Goal: Task Accomplishment & Management: Use online tool/utility

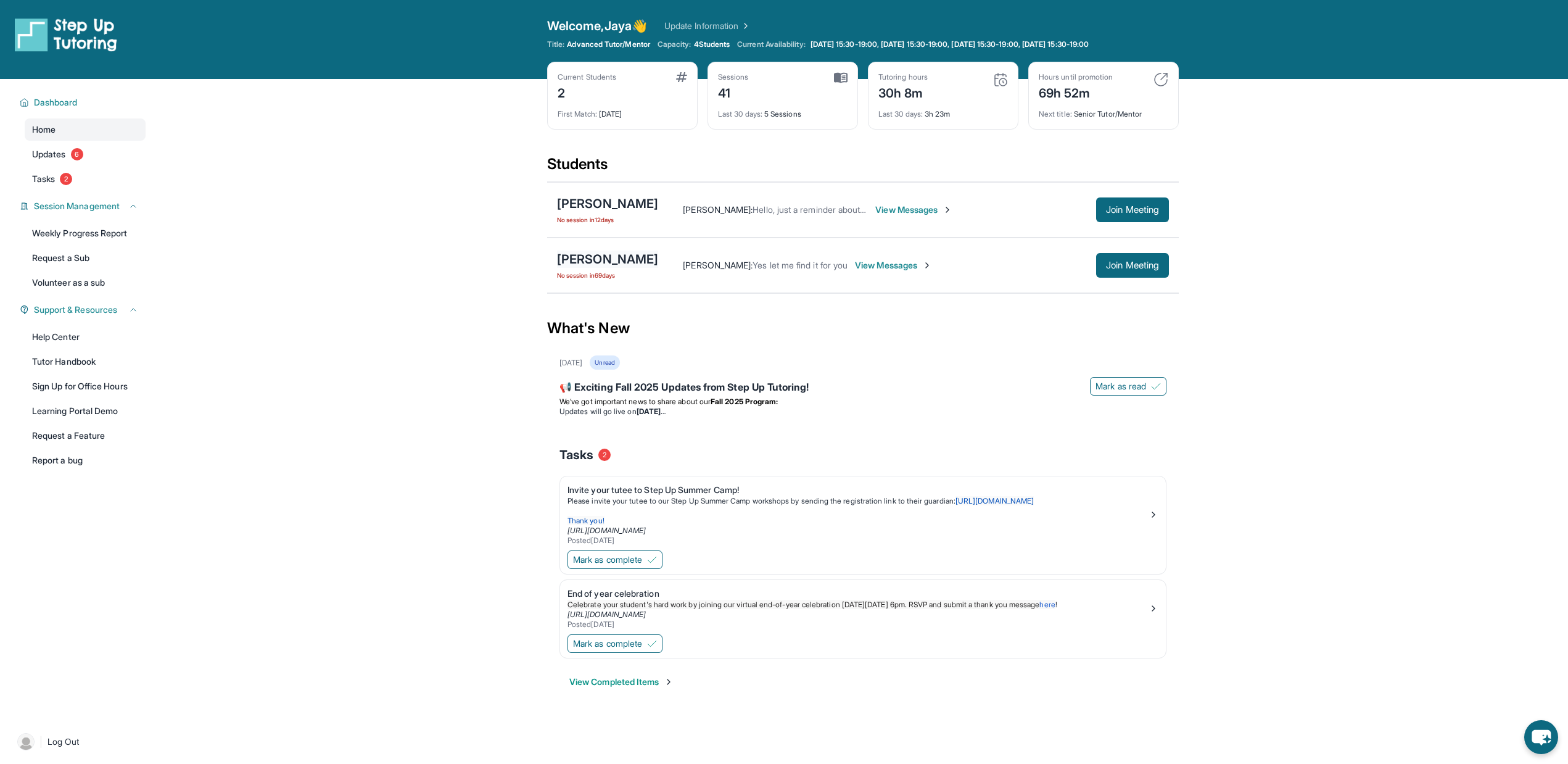
click at [595, 256] on div "[PERSON_NAME]" at bounding box center [607, 259] width 101 height 18
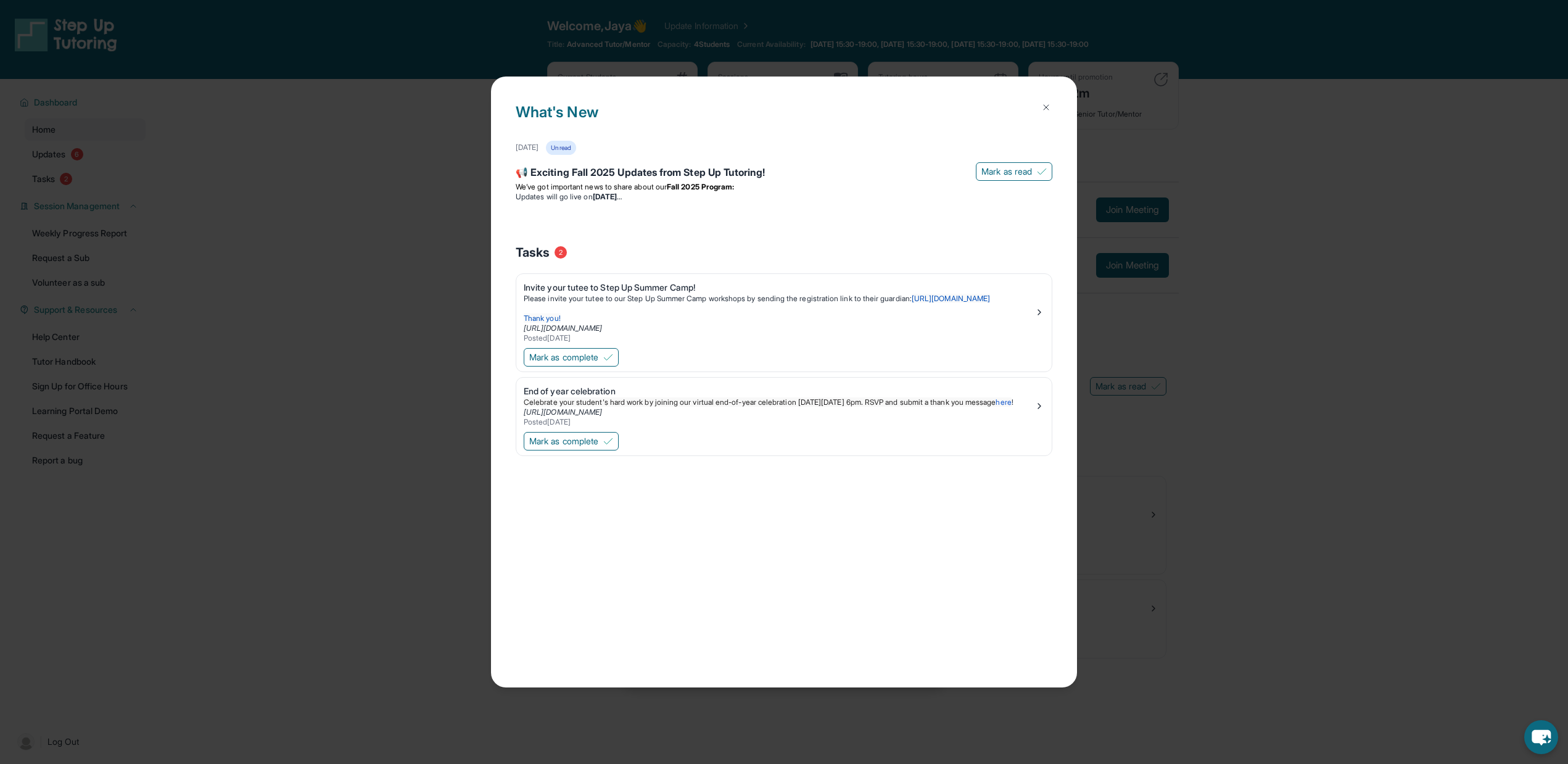
click at [412, 217] on div "What's New [DATE] Unread 📢 Exciting Fall 2025 Updates from Step Up Tutoring! [P…" at bounding box center [784, 382] width 1568 height 764
click at [1048, 104] on img at bounding box center [1046, 107] width 10 height 10
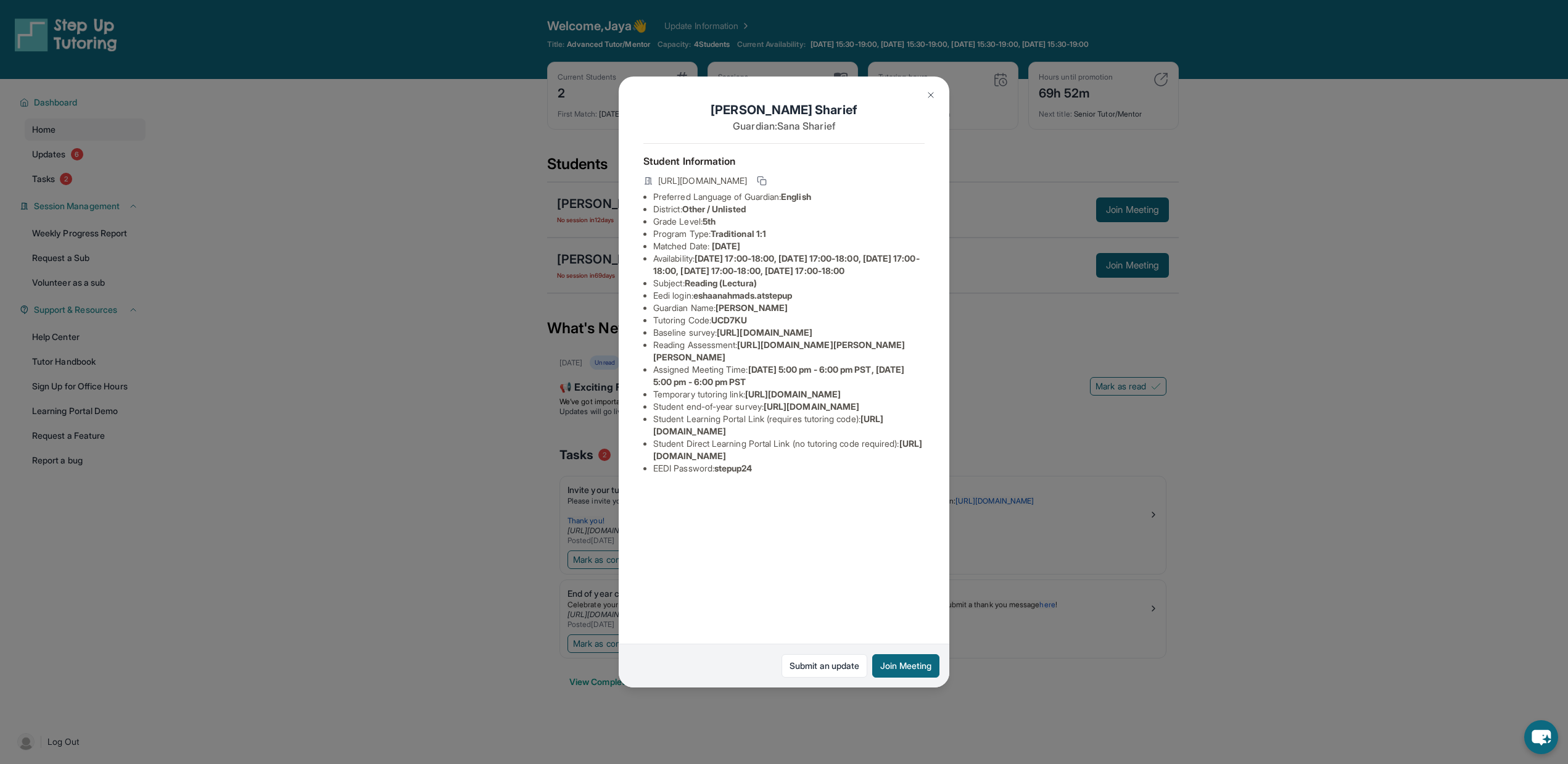
drag, startPoint x: 871, startPoint y: 567, endPoint x: 648, endPoint y: 566, distance: 223.0
click at [648, 475] on ul "Preferred Language of Guardian: English District: Other / Unlisted Grade Level:…" at bounding box center [784, 333] width 281 height 284
copy span "[URL][DOMAIN_NAME]"
click at [889, 461] on span "[URL][DOMAIN_NAME]" at bounding box center [788, 449] width 269 height 23
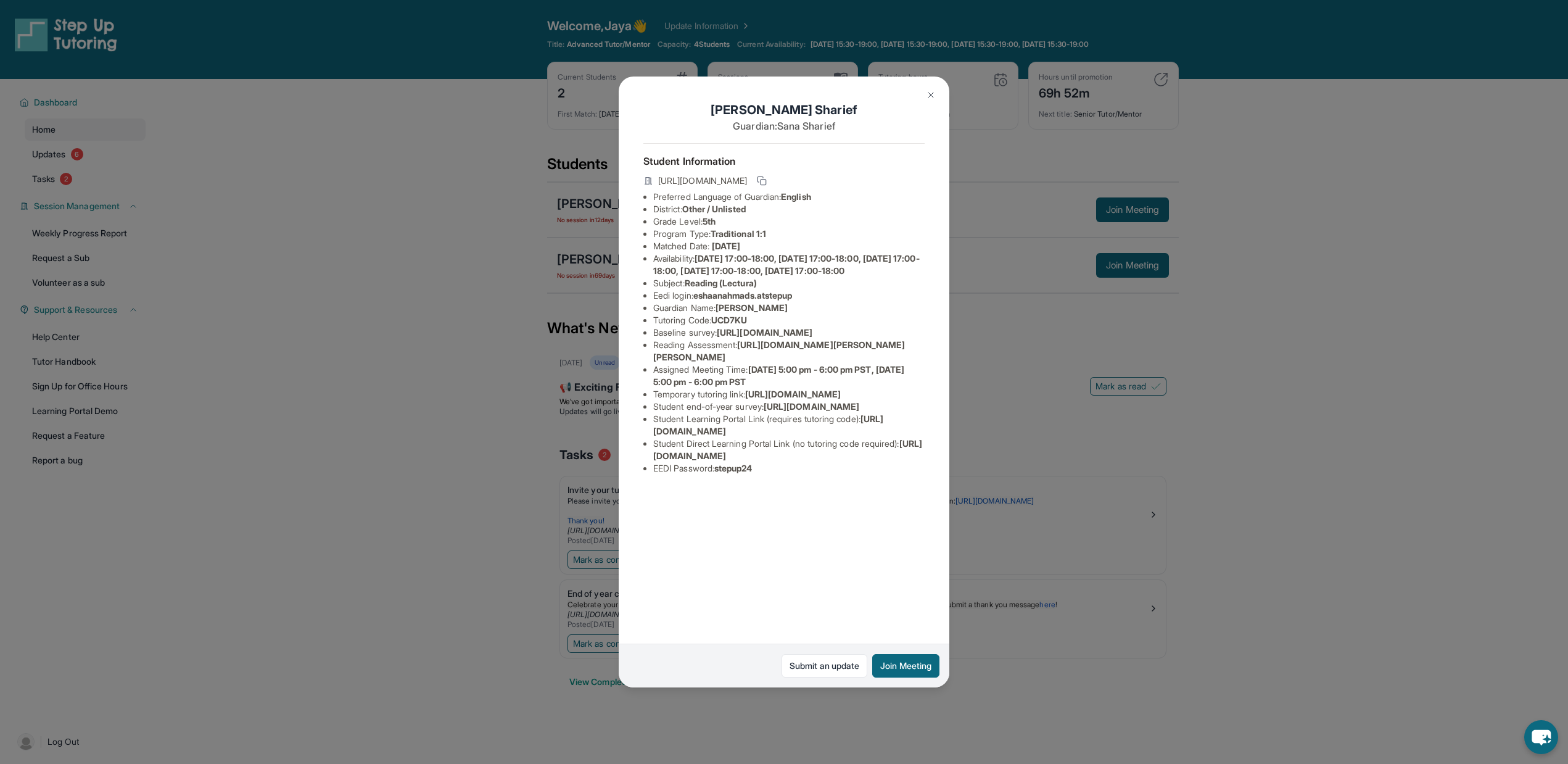
click at [905, 461] on span "[URL][DOMAIN_NAME]" at bounding box center [788, 449] width 269 height 23
drag, startPoint x: 909, startPoint y: 591, endPoint x: 872, endPoint y: 595, distance: 37.2
click at [872, 462] on li "Student Direct Learning Portal Link (no tutoring code required) : [URL][DOMAIN_…" at bounding box center [789, 450] width 272 height 25
copy span "UCD7KU"
click at [836, 436] on span "[URL][DOMAIN_NAME]" at bounding box center [768, 425] width 230 height 23
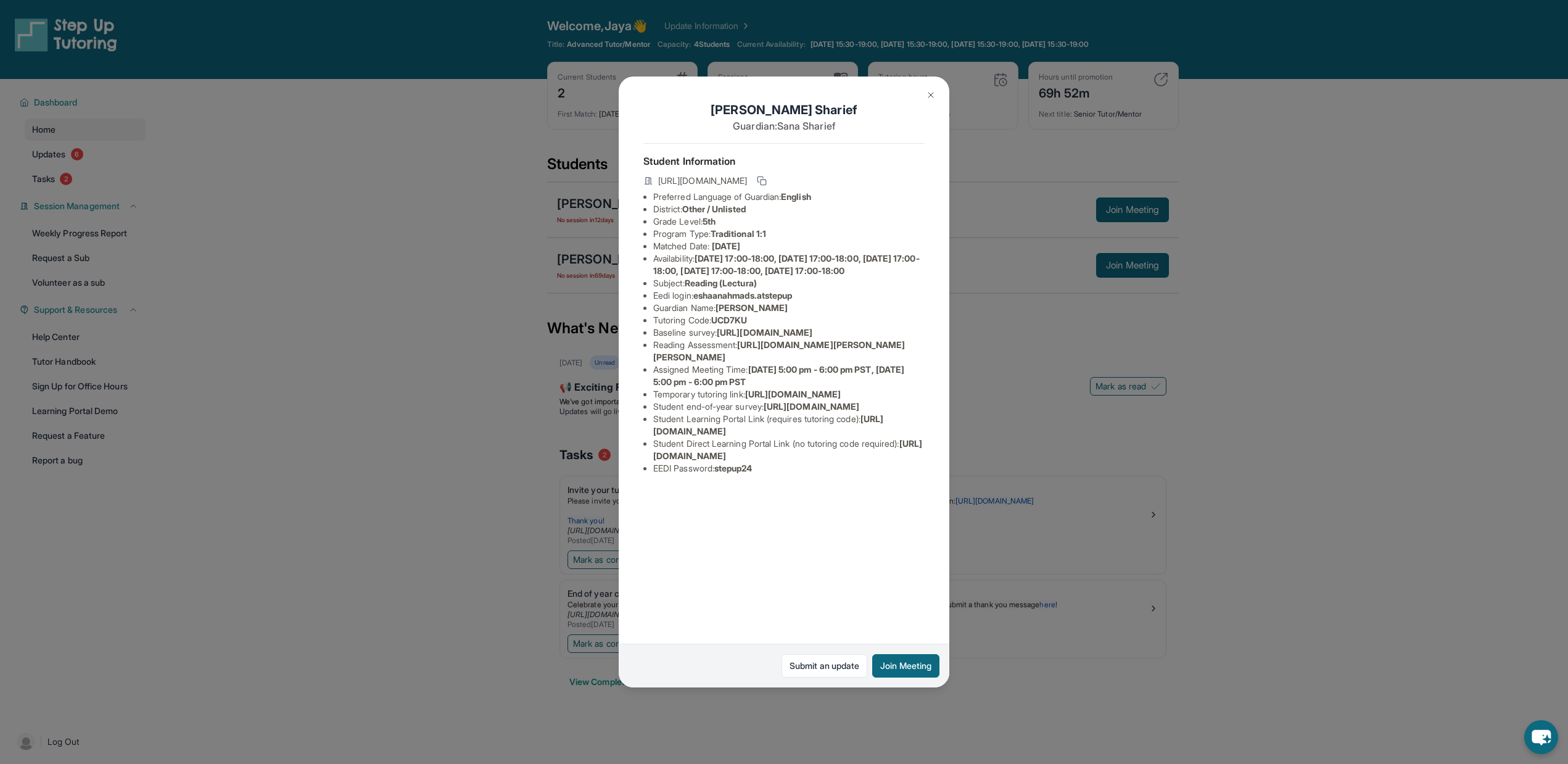
click at [836, 436] on span "[URL][DOMAIN_NAME]" at bounding box center [768, 425] width 230 height 23
click at [821, 461] on span "[URL][DOMAIN_NAME]" at bounding box center [788, 449] width 269 height 23
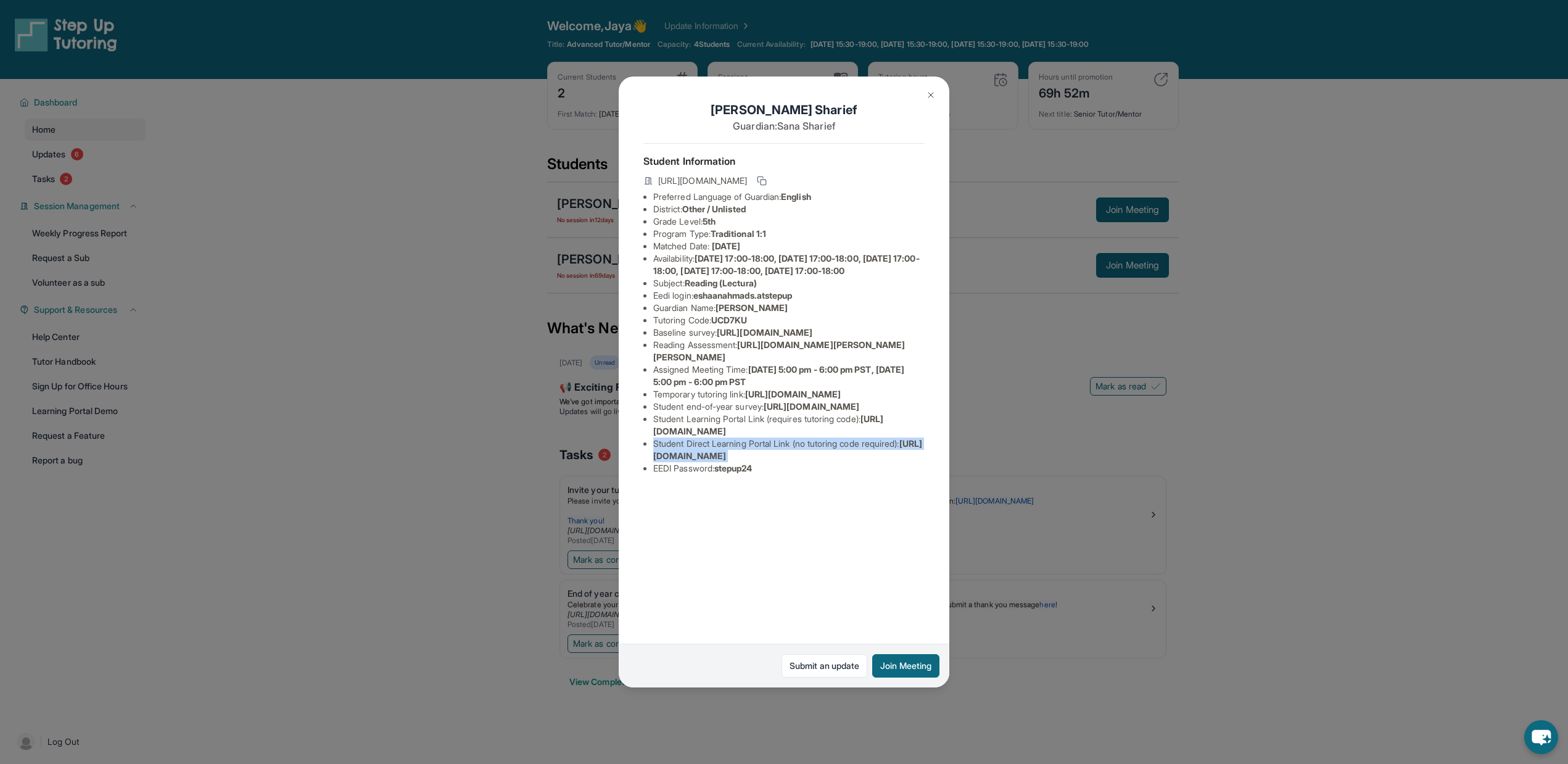
click at [821, 461] on span "[URL][DOMAIN_NAME]" at bounding box center [788, 449] width 269 height 23
drag, startPoint x: 915, startPoint y: 592, endPoint x: 650, endPoint y: 591, distance: 265.0
click at [650, 475] on ul "Preferred Language of Guardian: English District: Other / Unlisted Grade Level:…" at bounding box center [784, 333] width 281 height 284
copy span "[URL][DOMAIN_NAME]"
click at [891, 438] on li "Student Learning Portal Link (requires tutoring code) : [URL][DOMAIN_NAME]" at bounding box center [789, 425] width 272 height 25
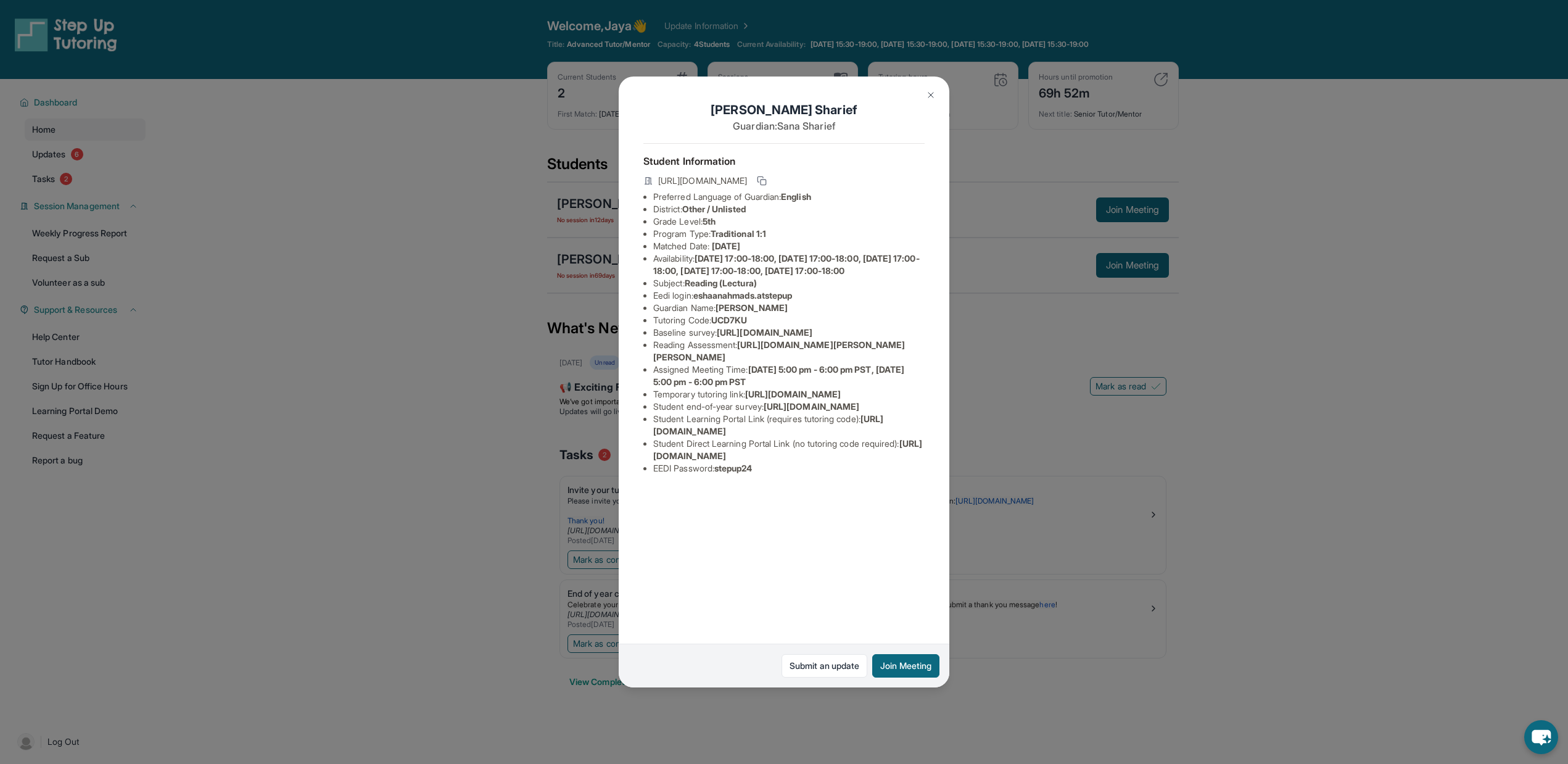
click at [871, 438] on li "Student Learning Portal Link (requires tutoring code) : [URL][DOMAIN_NAME]" at bounding box center [789, 425] width 272 height 25
click at [1199, 436] on div "[PERSON_NAME] Guardian: [PERSON_NAME] Student Information [URL][DOMAIN_NAME] Pr…" at bounding box center [784, 382] width 1568 height 764
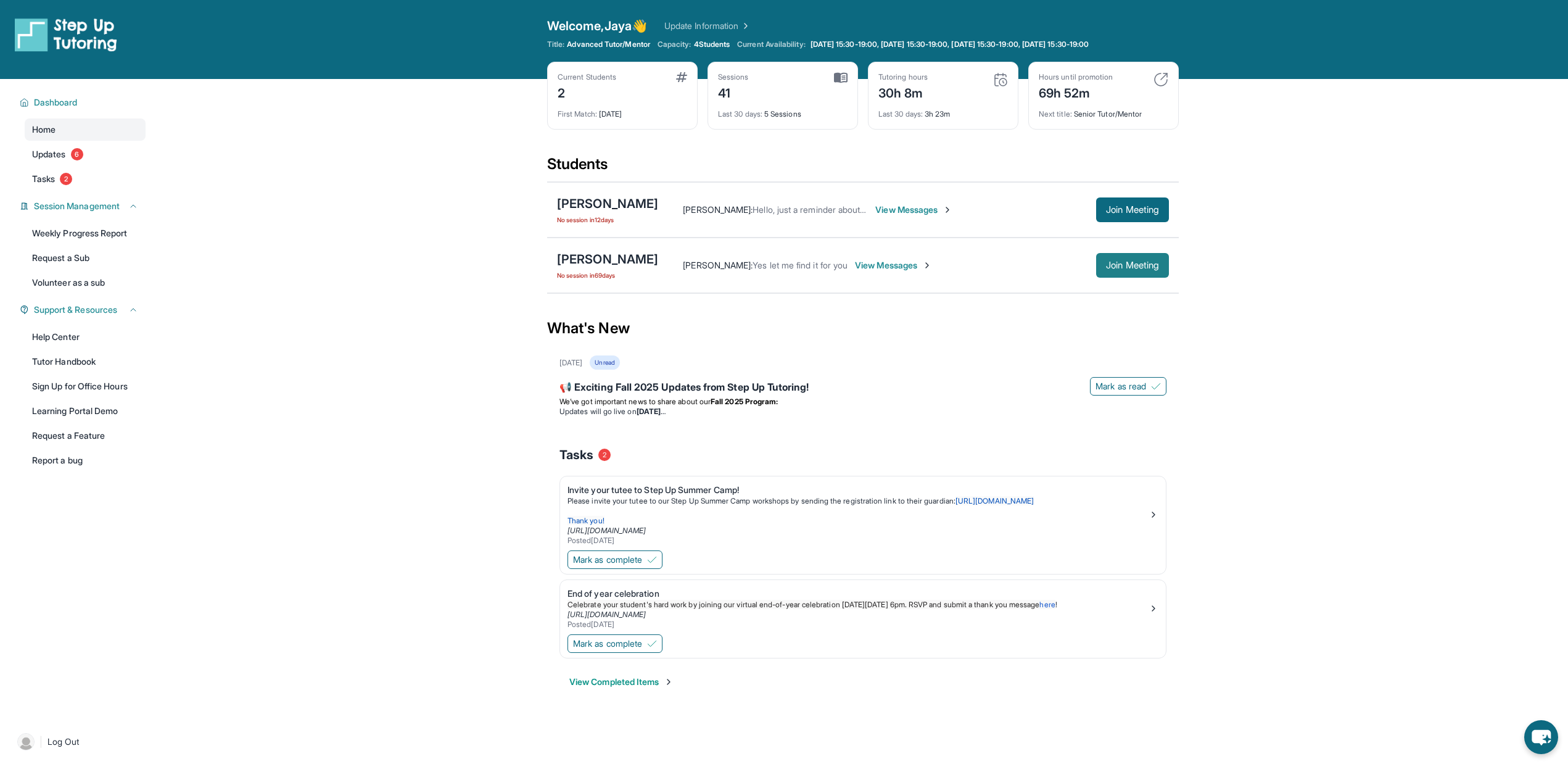
click at [1133, 269] on span "Join Meeting" at bounding box center [1132, 265] width 53 height 7
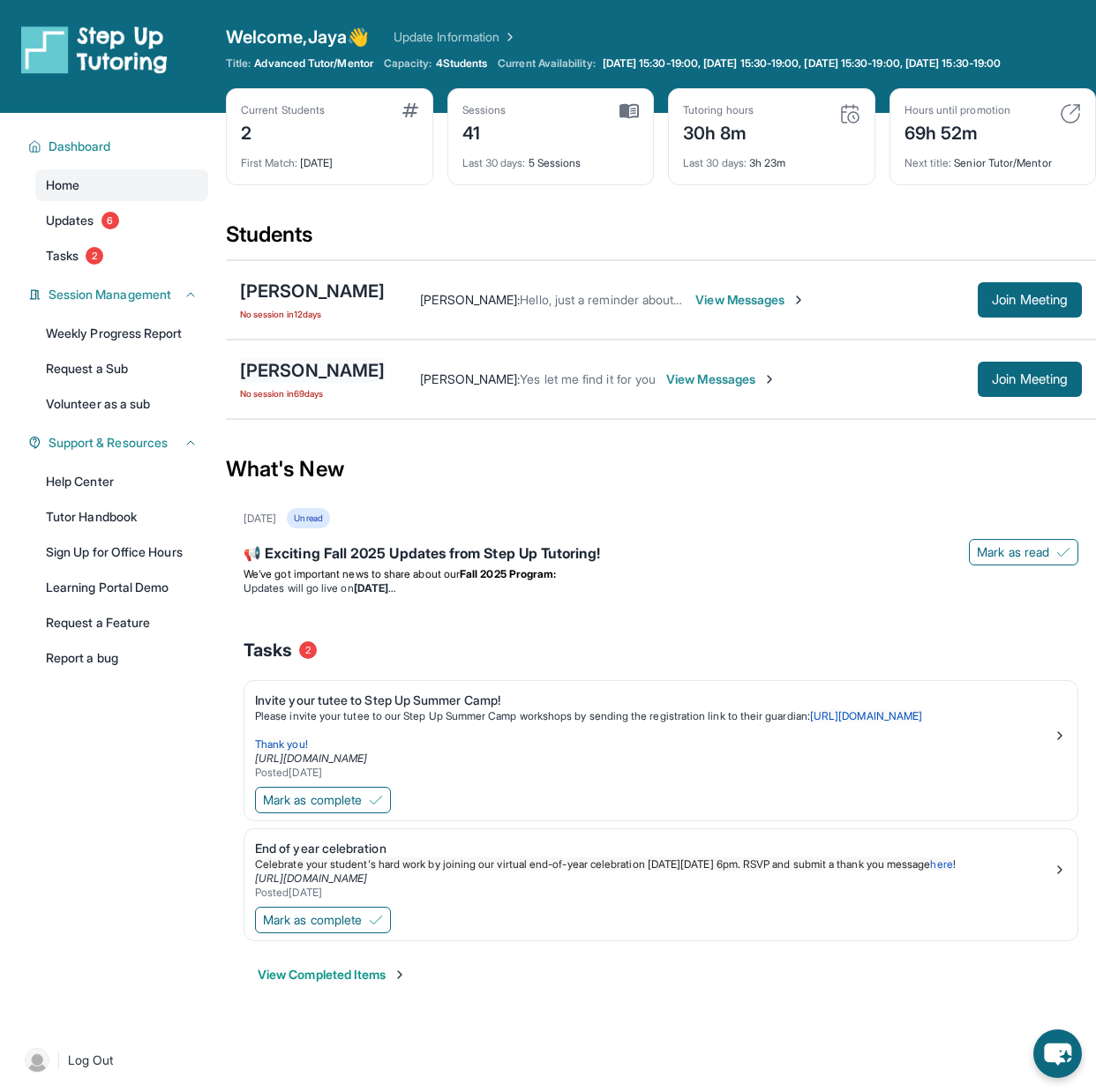
click at [350, 373] on div "[PERSON_NAME]" at bounding box center [312, 370] width 145 height 25
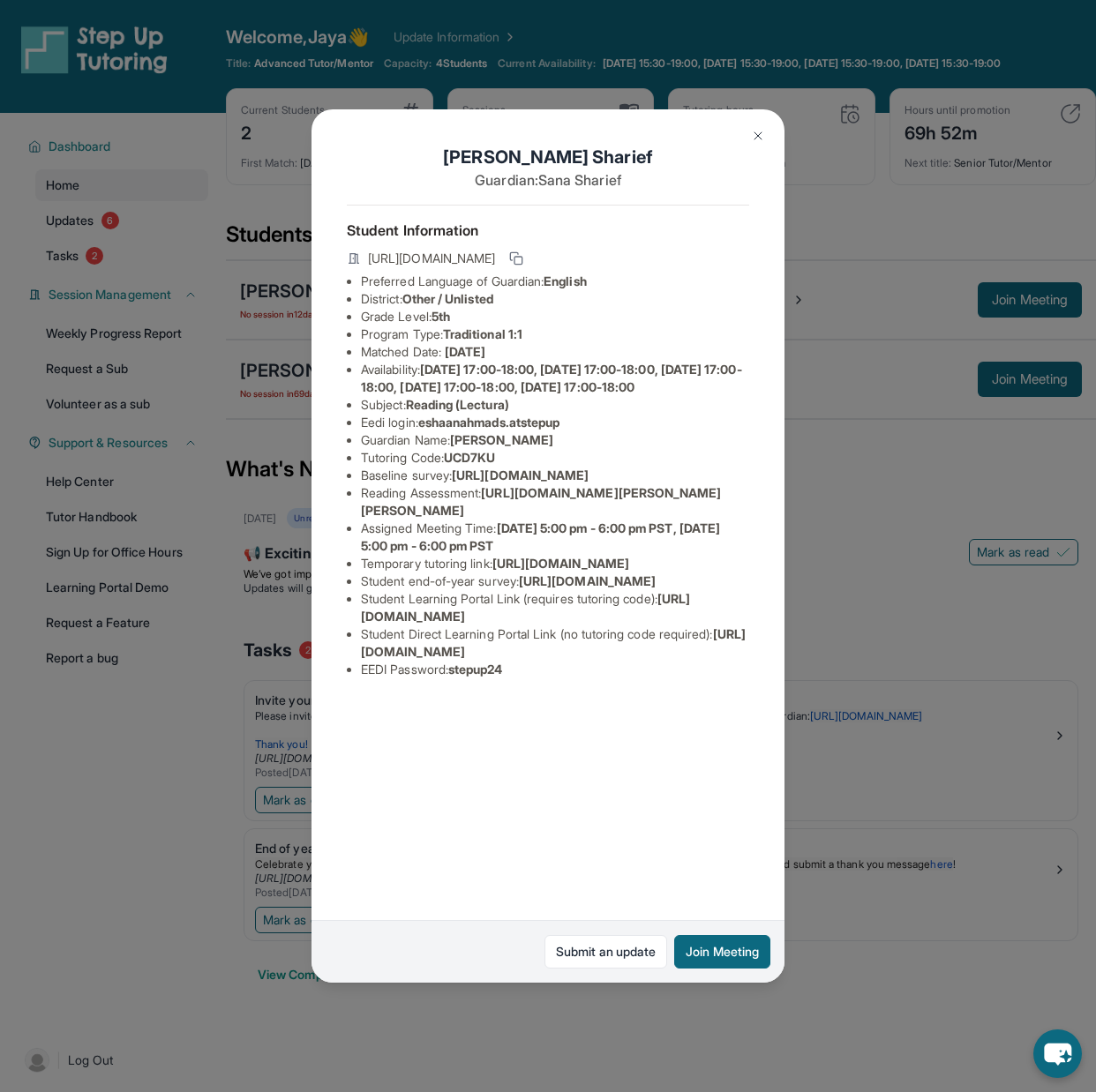
drag, startPoint x: 534, startPoint y: 683, endPoint x: 360, endPoint y: 669, distance: 174.6
click at [361, 573] on li "Temporary tutoring link : [URL][DOMAIN_NAME]" at bounding box center [554, 564] width 389 height 18
